Goal: Task Accomplishment & Management: Use online tool/utility

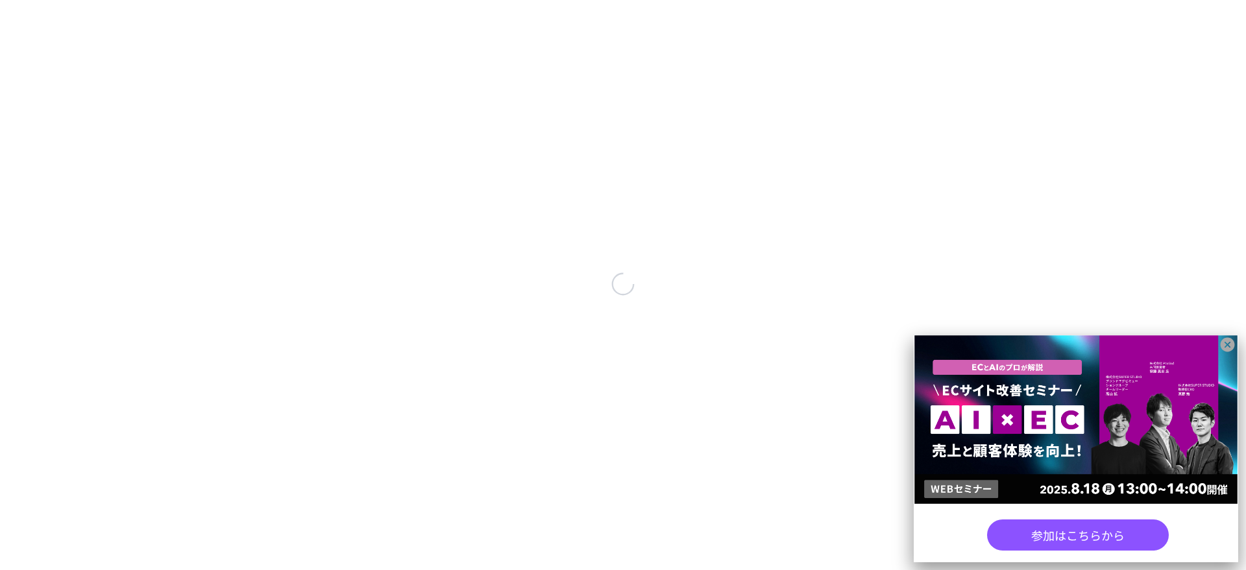
click at [1222, 346] on icon at bounding box center [1228, 345] width 14 height 14
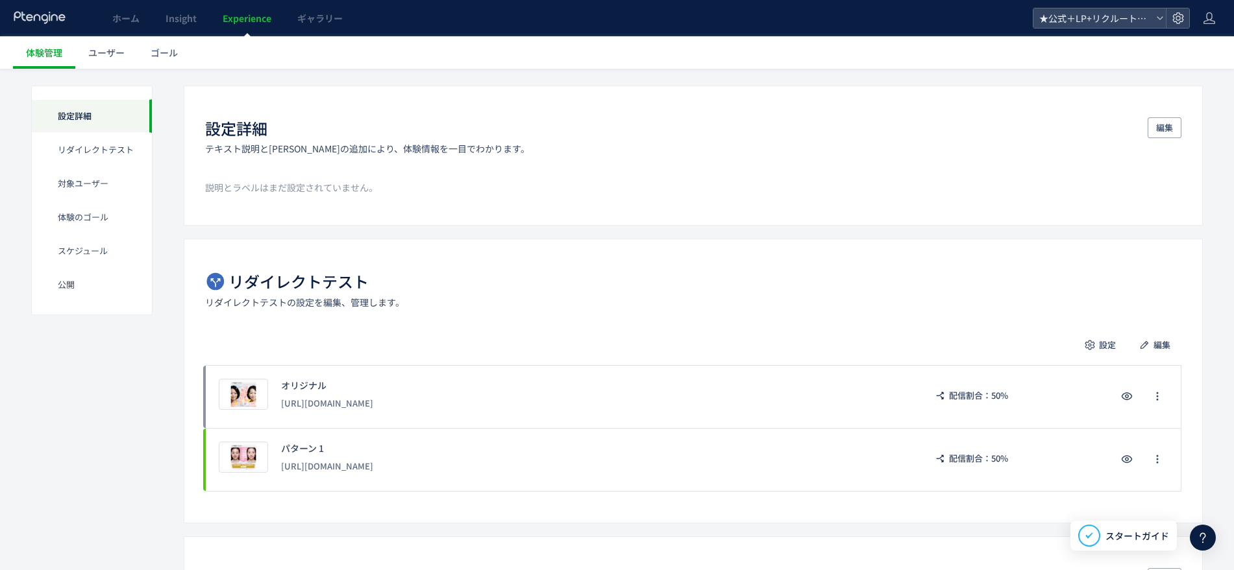
scroll to position [81, 0]
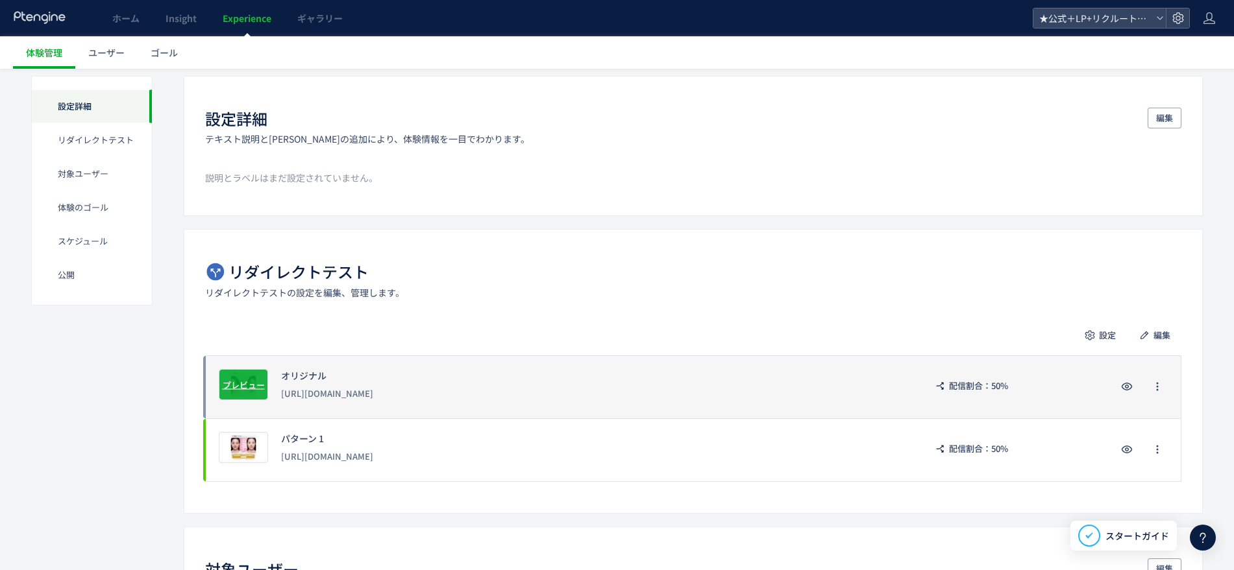
click at [244, 389] on span "プレビュー" at bounding box center [244, 384] width 42 height 12
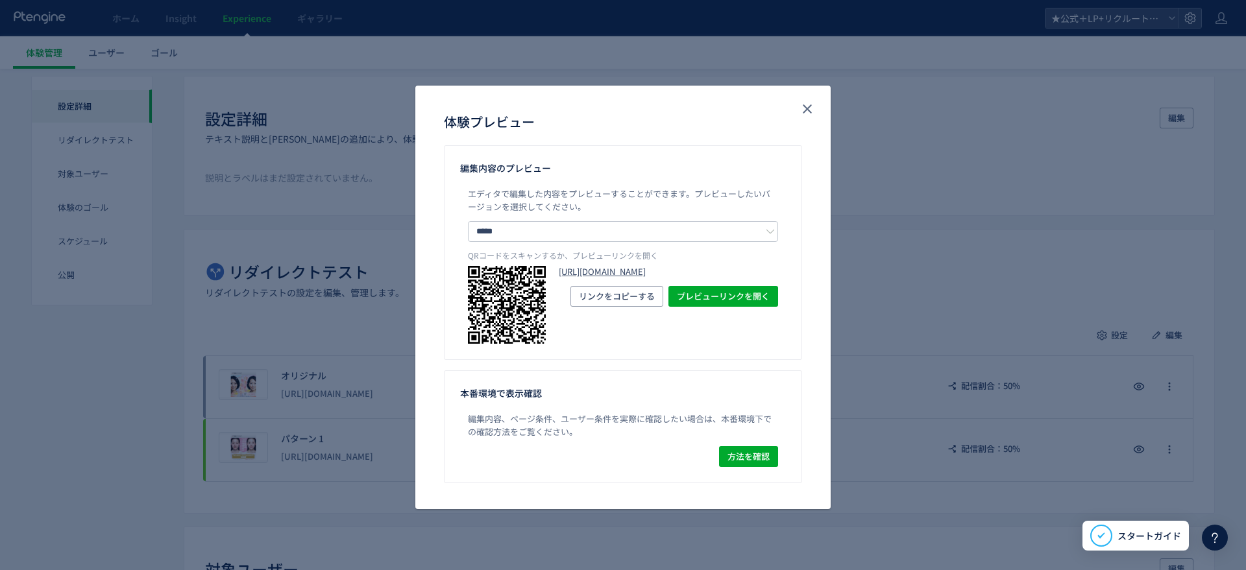
click at [632, 278] on link "[URL][DOMAIN_NAME]" at bounding box center [668, 272] width 219 height 12
click at [809, 114] on icon "close" at bounding box center [807, 109] width 16 height 16
